Goal: Check status: Check status

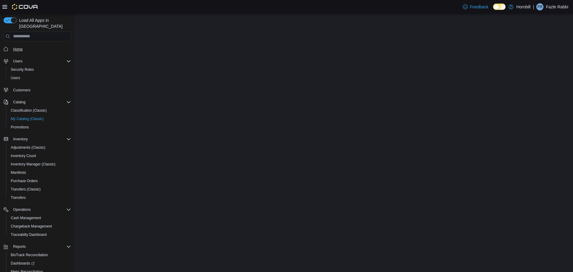
select select "**********"
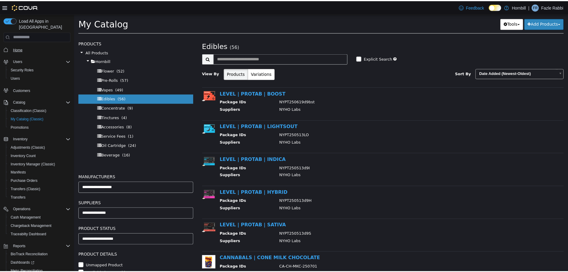
scroll to position [1497, 0]
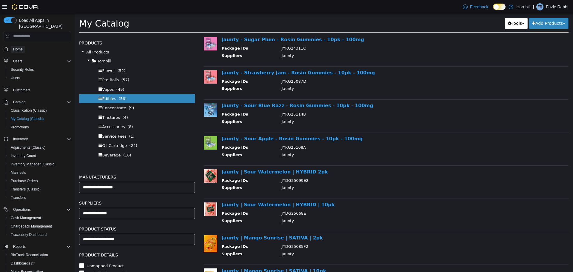
click at [18, 47] on span "Home" at bounding box center [18, 49] width 10 height 5
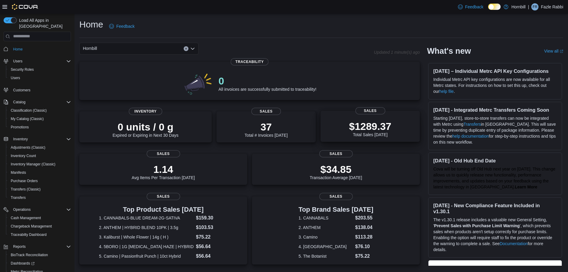
click at [382, 129] on p "$1289.37" at bounding box center [370, 126] width 42 height 12
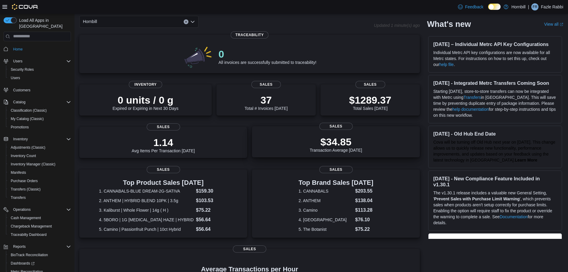
scroll to position [20, 0]
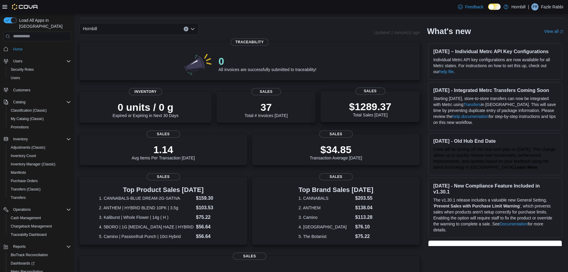
click at [384, 112] on p "$1289.37" at bounding box center [370, 106] width 42 height 12
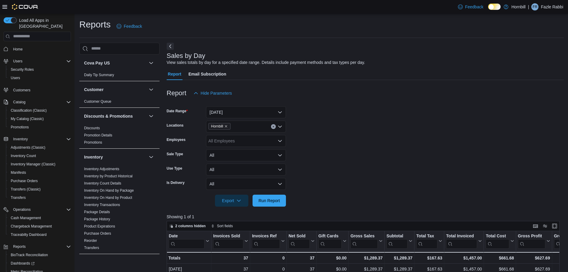
click at [276, 142] on div "All Employees" at bounding box center [246, 141] width 80 height 12
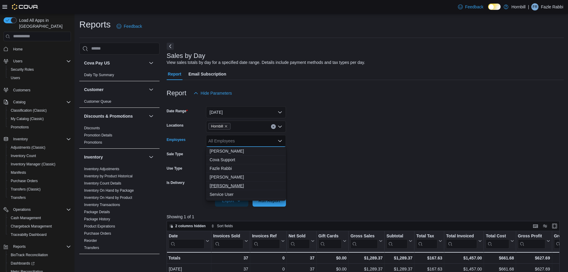
click at [230, 185] on span "Mario Lopez" at bounding box center [246, 186] width 73 height 6
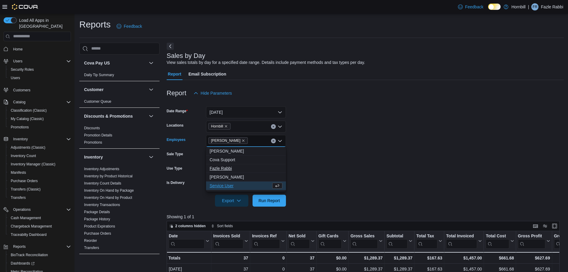
click at [232, 170] on span "Fazle Rabbi" at bounding box center [246, 168] width 73 height 6
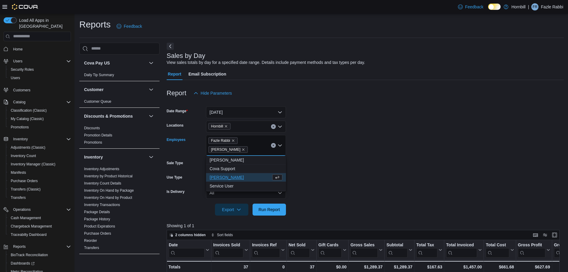
click at [229, 179] on span "Hamidul Hamidul" at bounding box center [240, 177] width 61 height 6
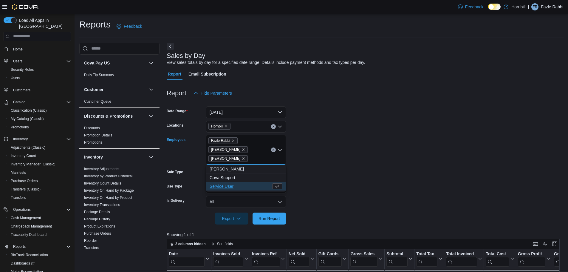
click at [222, 172] on button "Angel Delgado" at bounding box center [246, 169] width 80 height 9
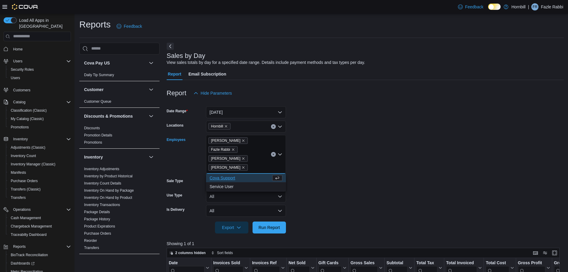
click at [319, 180] on form "Date Range Today Locations Hornbill Employees Angel Delgado Fazle Rabbi Hamidul…" at bounding box center [365, 166] width 397 height 134
click at [270, 230] on span "Run Report" at bounding box center [269, 227] width 21 height 6
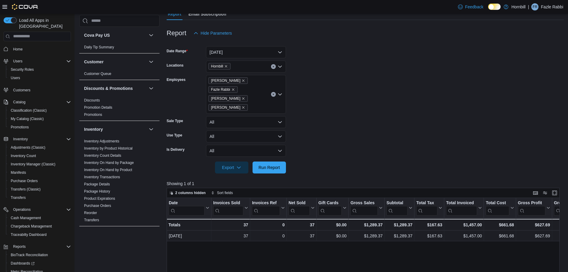
scroll to position [60, 0]
click at [262, 50] on button "Today" at bounding box center [246, 53] width 80 height 12
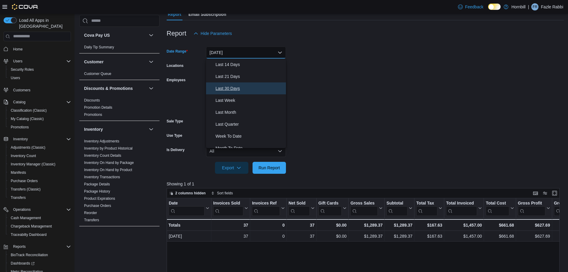
click at [227, 92] on button "Last 30 Days" at bounding box center [246, 88] width 80 height 12
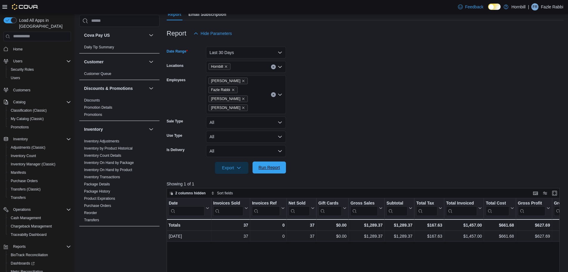
click at [277, 167] on span "Run Report" at bounding box center [269, 167] width 21 height 6
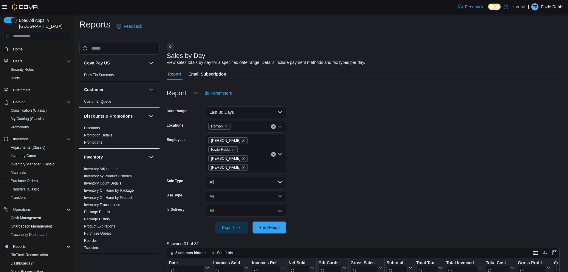
click at [232, 169] on span "Mario Lopez" at bounding box center [228, 167] width 34 height 6
click at [242, 166] on icon "Remove Mario Lopez from selection in this group" at bounding box center [244, 168] width 4 height 4
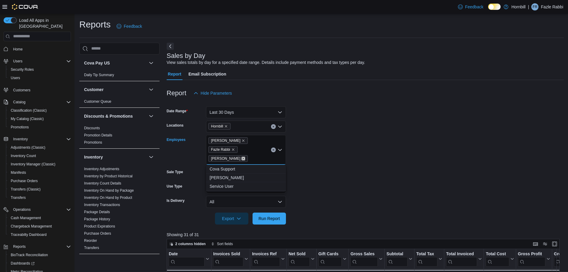
drag, startPoint x: 244, startPoint y: 160, endPoint x: 236, endPoint y: 156, distance: 8.8
click at [243, 160] on icon "Remove Hamidul Hamidul from selection in this group" at bounding box center [244, 159] width 4 height 4
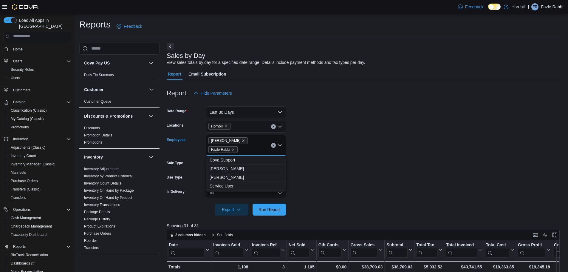
click at [231, 151] on span "Fazle Rabbi" at bounding box center [223, 149] width 24 height 6
click at [232, 150] on icon "Remove Fazle Rabbi from selection in this group" at bounding box center [233, 150] width 4 height 4
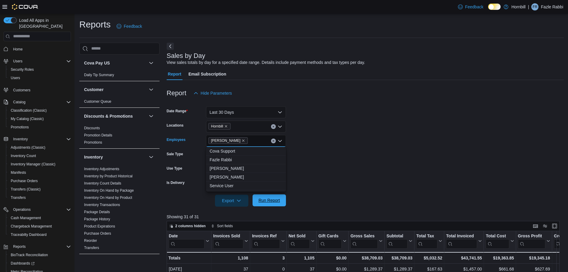
click at [270, 199] on span "Run Report" at bounding box center [269, 200] width 21 height 6
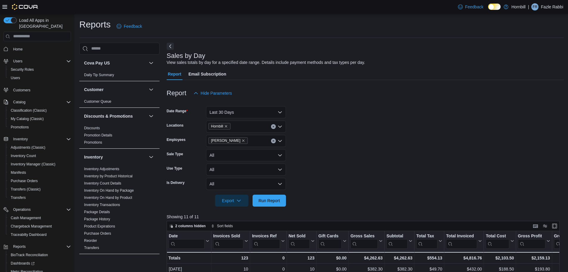
click at [369, 164] on form "Date Range Last 30 Days Locations Hornbill Employees Angel Delgado Sale Type Al…" at bounding box center [365, 152] width 397 height 107
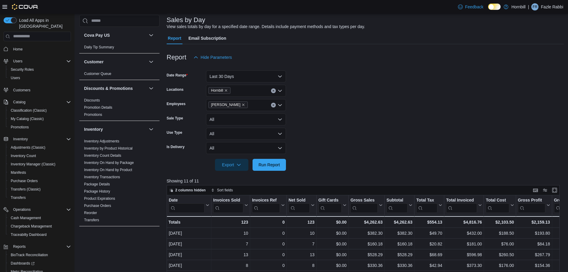
scroll to position [30, 0]
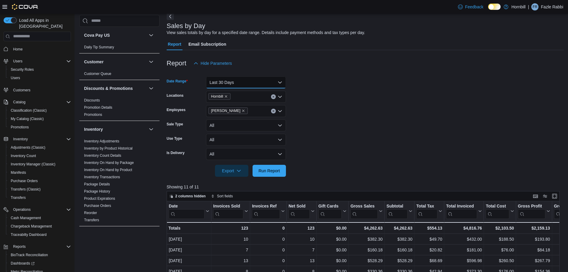
click at [276, 85] on button "Last 30 Days" at bounding box center [246, 82] width 80 height 12
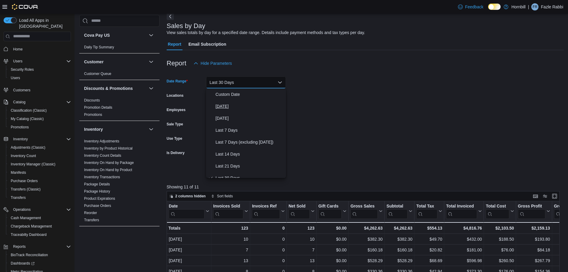
scroll to position [6, 0]
click at [236, 90] on span "Custom Date" at bounding box center [250, 88] width 68 height 7
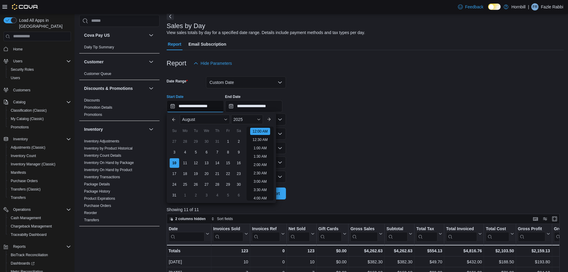
click at [210, 104] on input "**********" at bounding box center [195, 106] width 57 height 12
click at [173, 120] on button "Previous Month" at bounding box center [174, 120] width 10 height 10
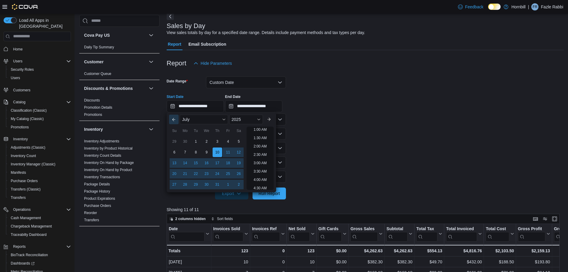
scroll to position [1, 0]
click at [173, 120] on button "Previous Month" at bounding box center [174, 120] width 10 height 10
click at [172, 117] on button "Previous Month" at bounding box center [174, 120] width 10 height 10
click at [230, 183] on div "30" at bounding box center [228, 184] width 10 height 10
type input "**********"
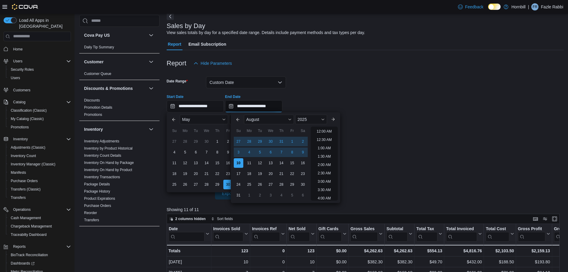
click at [256, 109] on input "**********" at bounding box center [253, 106] width 57 height 12
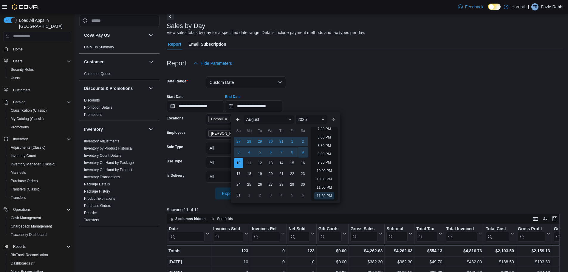
click at [300, 150] on div "9" at bounding box center [303, 152] width 10 height 10
type input "**********"
click at [359, 134] on form "**********" at bounding box center [365, 134] width 397 height 130
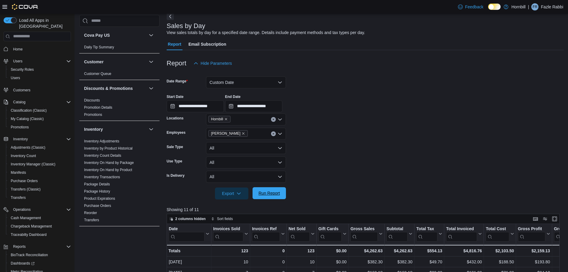
click at [269, 194] on span "Run Report" at bounding box center [269, 193] width 21 height 6
